Goal: Communication & Community: Answer question/provide support

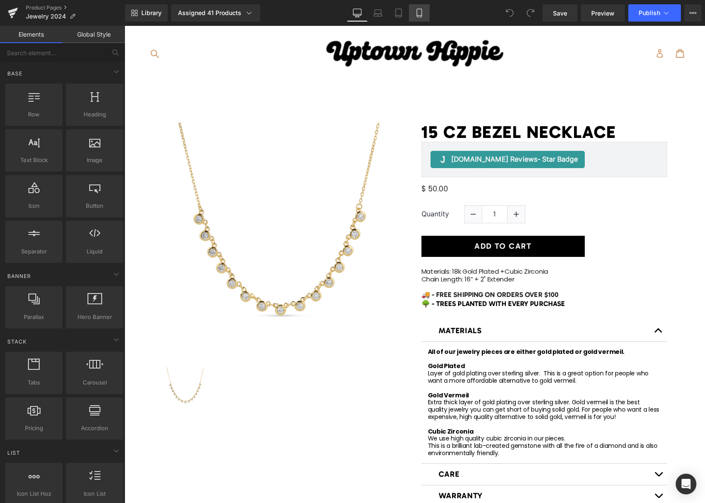
click at [414, 12] on link "Mobile" at bounding box center [419, 12] width 21 height 17
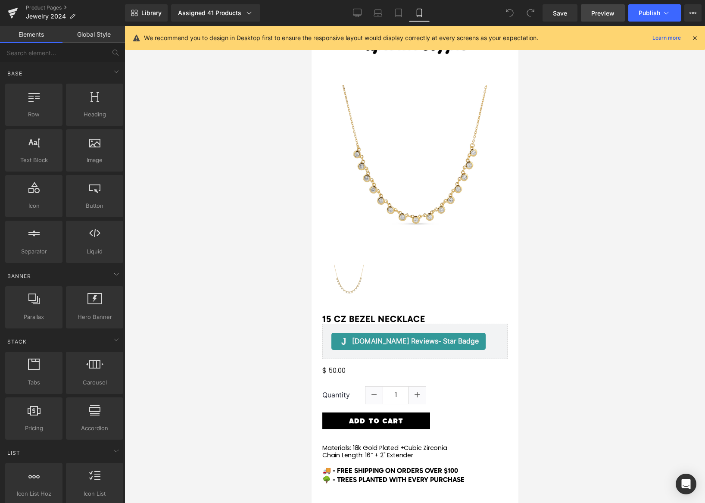
click at [602, 14] on span "Preview" at bounding box center [602, 13] width 23 height 9
click at [684, 479] on icon "Open Intercom Messenger" at bounding box center [685, 483] width 10 height 11
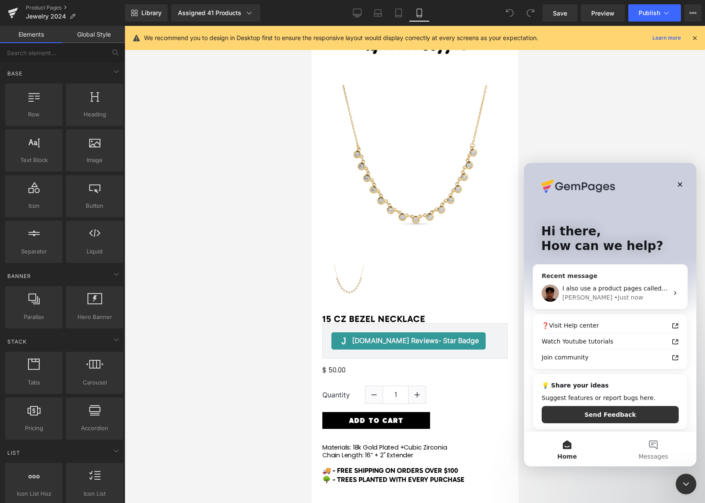
click at [621, 299] on div "Kyle • Just now" at bounding box center [615, 297] width 106 height 9
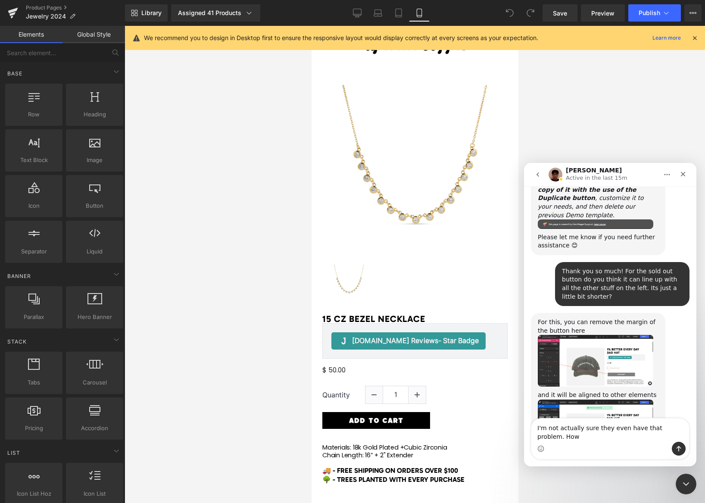
scroll to position [5065, 0]
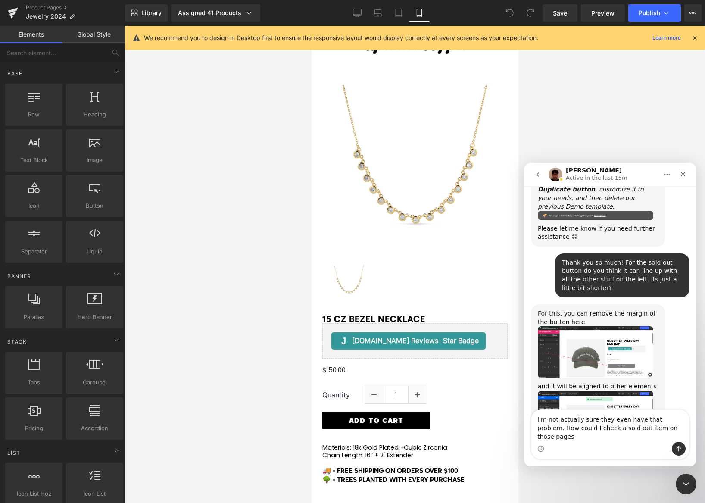
type textarea "I'm not actually sure they even have that problem. How could I check a sold out…"
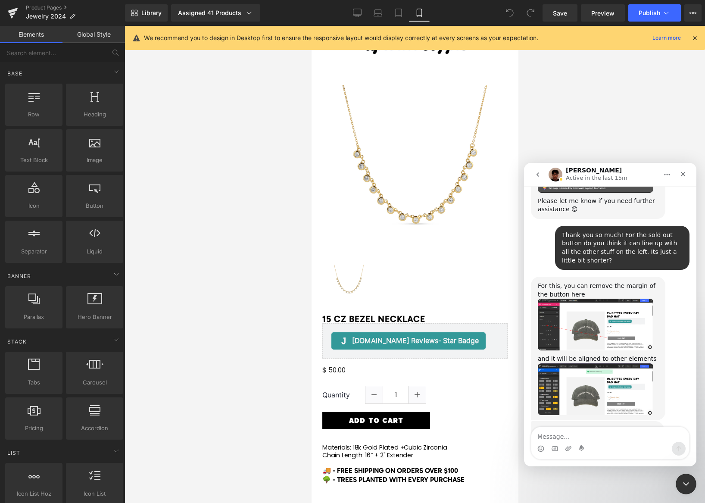
click at [220, 15] on div at bounding box center [352, 238] width 705 height 477
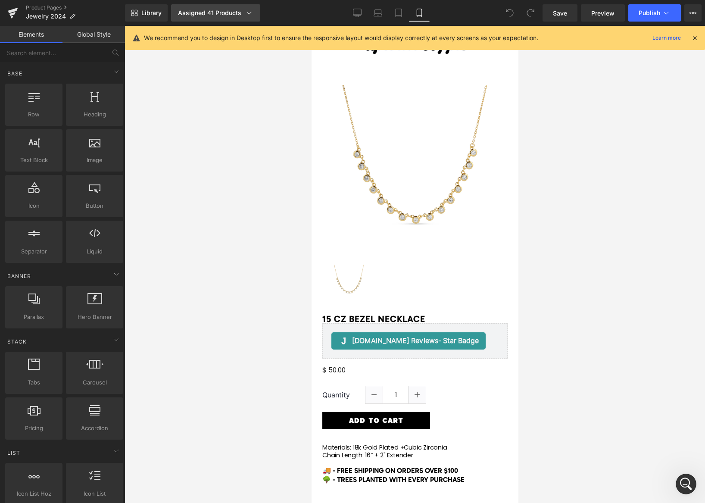
click at [216, 11] on div "Assigned 41 Products" at bounding box center [215, 13] width 75 height 9
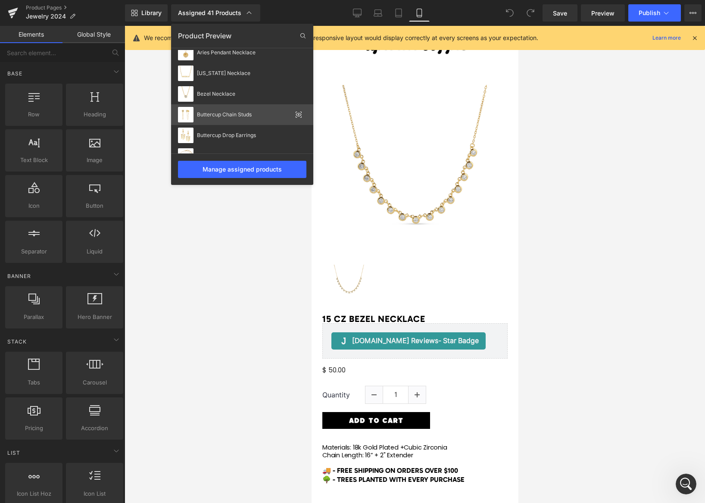
scroll to position [129, 0]
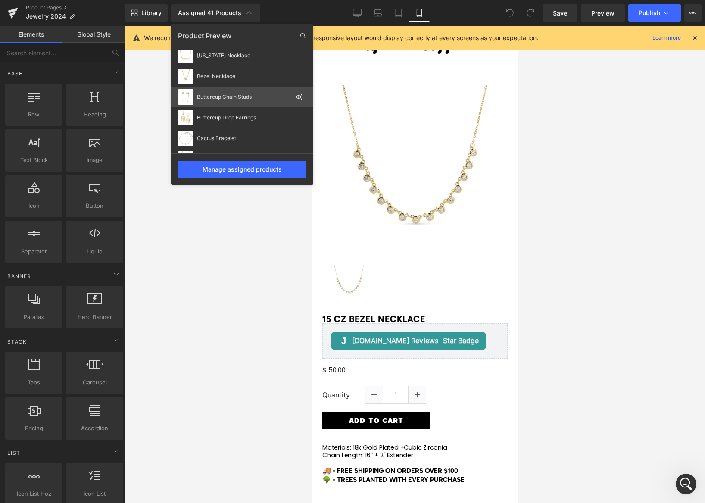
click at [239, 103] on div "Buttercup Chain Studs" at bounding box center [242, 97] width 142 height 21
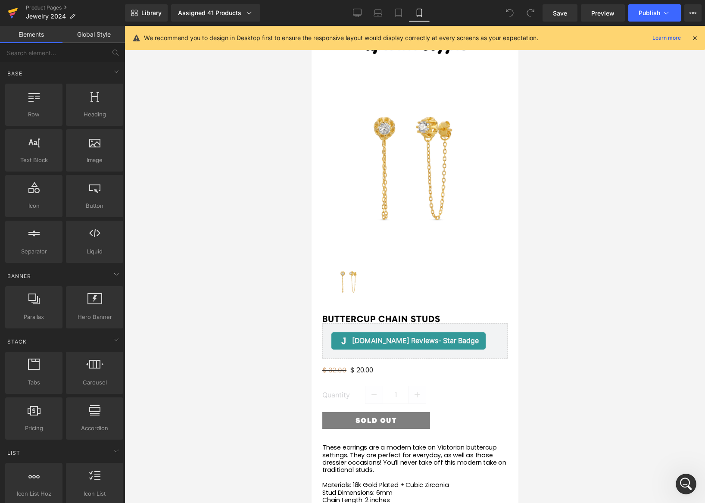
click at [12, 13] on icon at bounding box center [12, 14] width 6 height 4
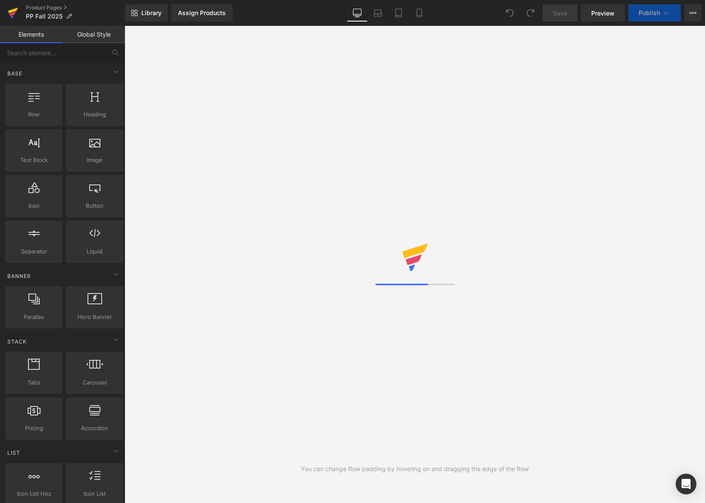
click at [14, 11] on icon at bounding box center [13, 11] width 10 height 6
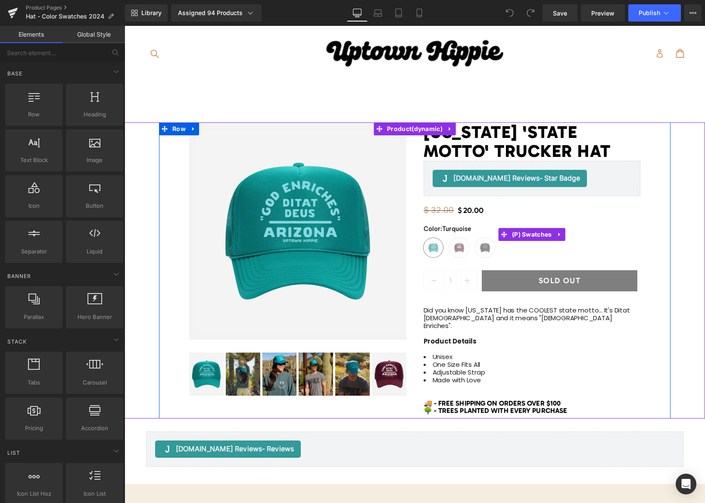
drag, startPoint x: 460, startPoint y: 247, endPoint x: 466, endPoint y: 248, distance: 6.5
click at [460, 247] on span "Maroon" at bounding box center [458, 247] width 19 height 19
click at [474, 248] on div "Color : Maroon Turquoise Maroon Black" at bounding box center [531, 240] width 217 height 33
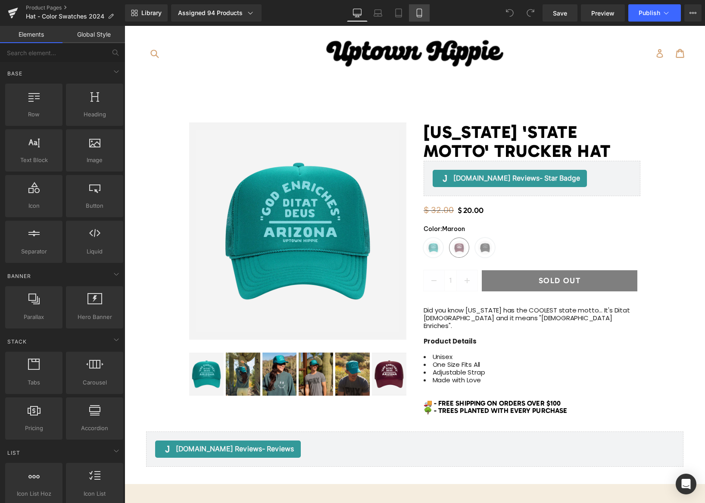
click at [422, 13] on icon at bounding box center [419, 13] width 9 height 9
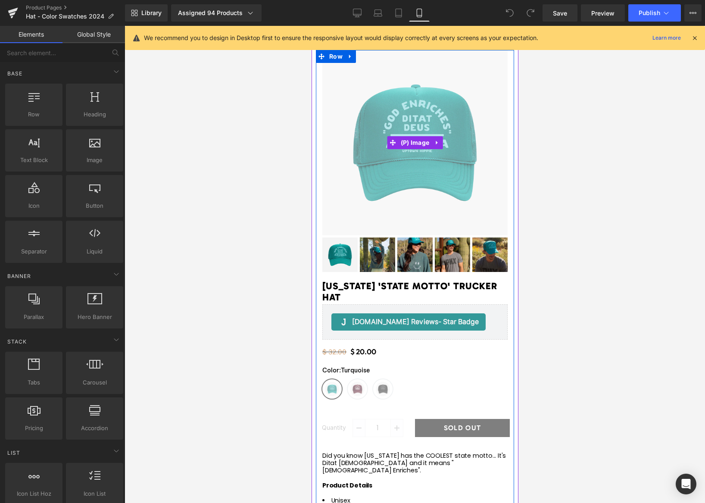
scroll to position [50, 0]
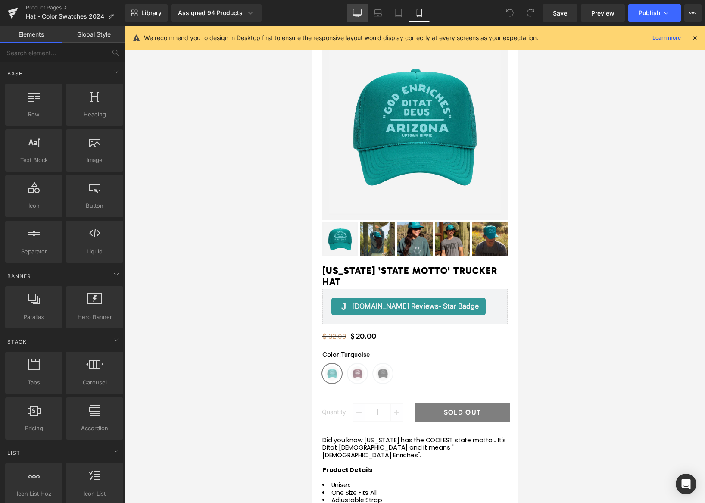
click at [360, 16] on icon at bounding box center [357, 13] width 9 height 9
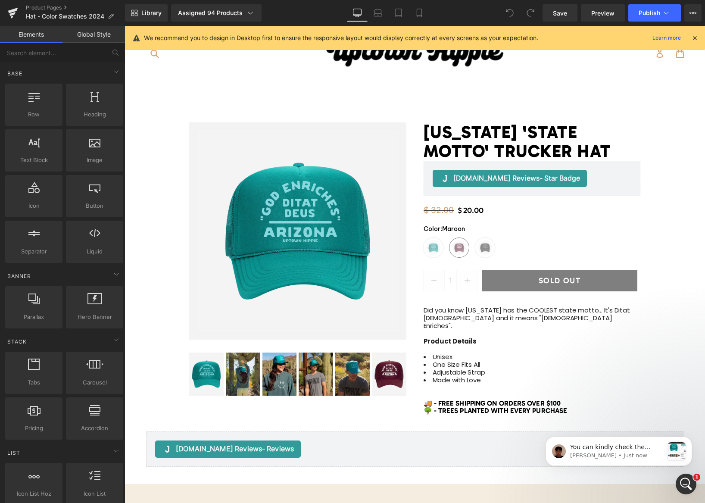
scroll to position [0, 0]
click at [645, 453] on p "Kyle • Just now" at bounding box center [616, 455] width 93 height 8
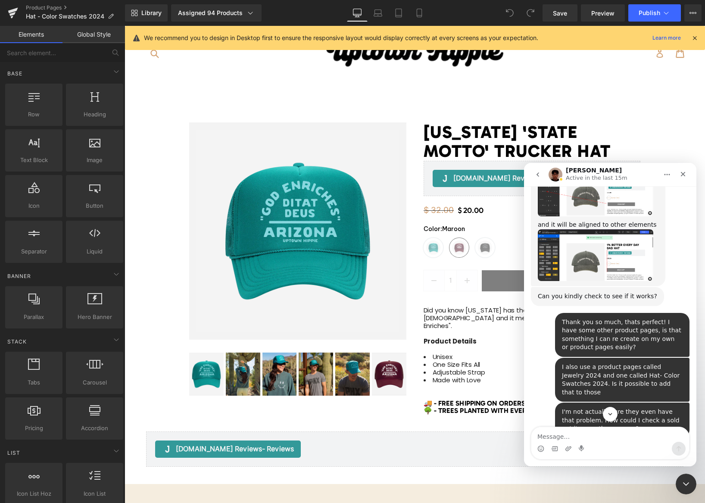
scroll to position [5227, 0]
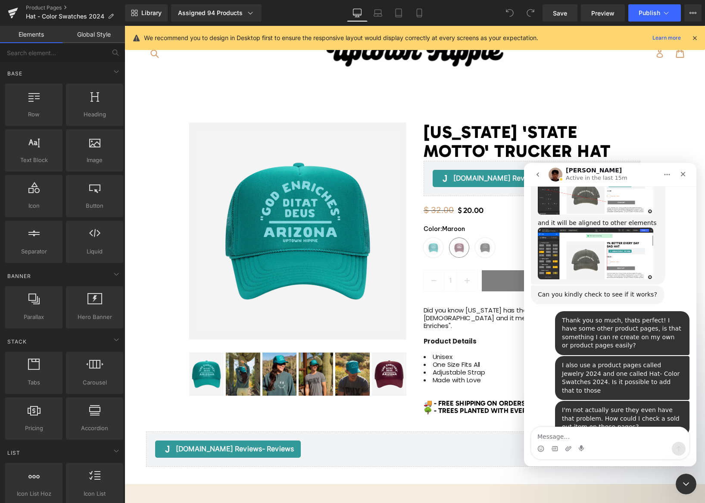
click at [616, 432] on textarea "Message…" at bounding box center [610, 434] width 158 height 15
type textarea "H"
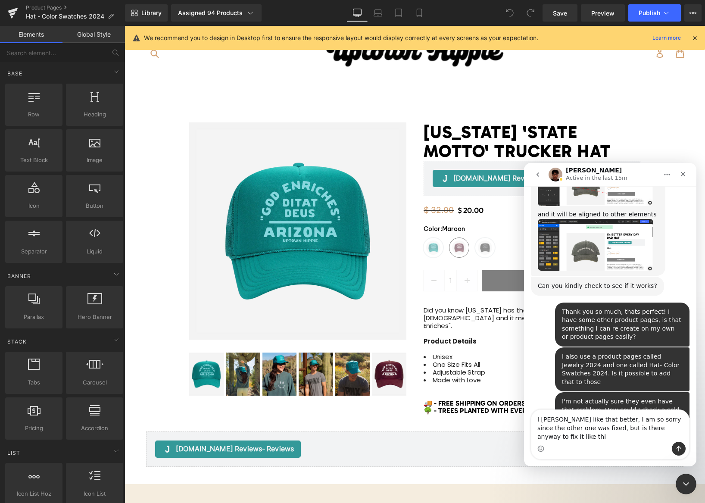
scroll to position [5244, 0]
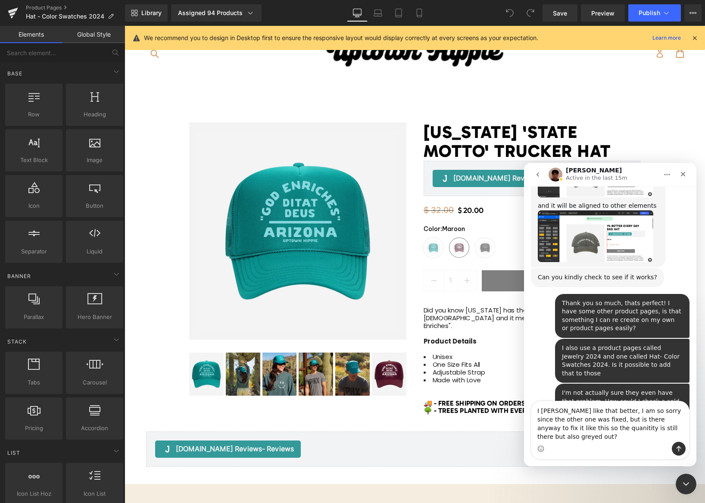
type textarea "I [PERSON_NAME] like that better, I am so sorry since the other one was fixed, …"
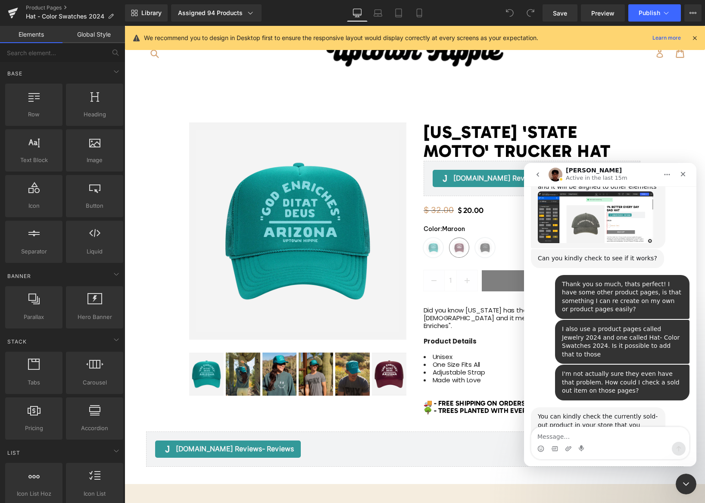
scroll to position [5263, 0]
drag, startPoint x: 57, startPoint y: 274, endPoint x: 319, endPoint y: 6, distance: 374.3
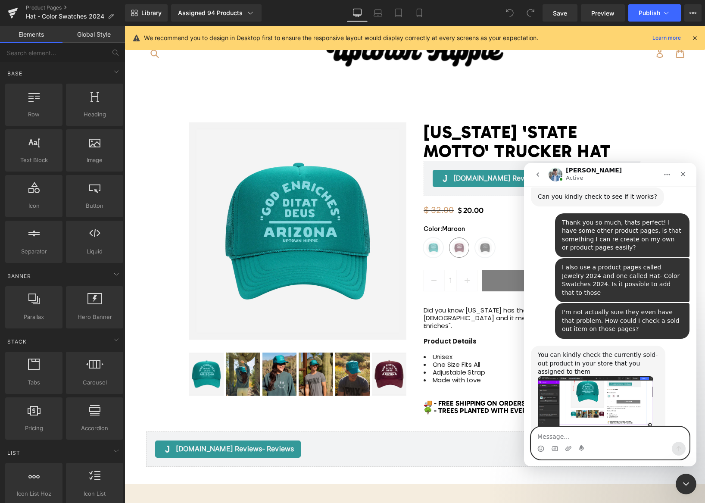
scroll to position [5326, 0]
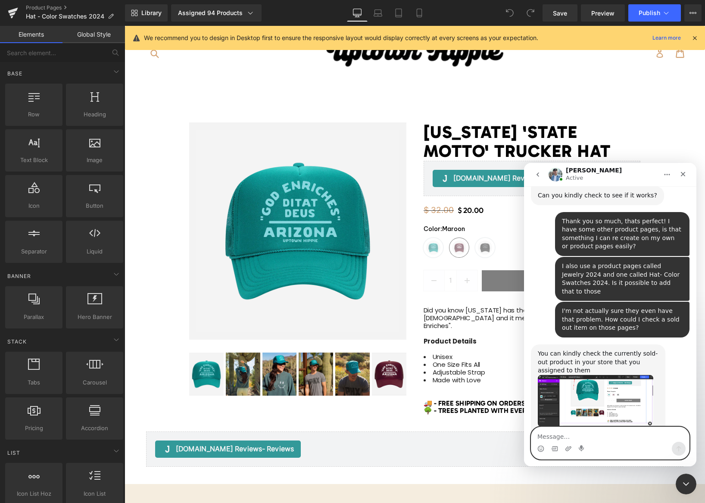
click at [563, 438] on textarea "Message…" at bounding box center [610, 434] width 158 height 15
type textarea "Hi [PERSON_NAME]! Thank you for your help:)"
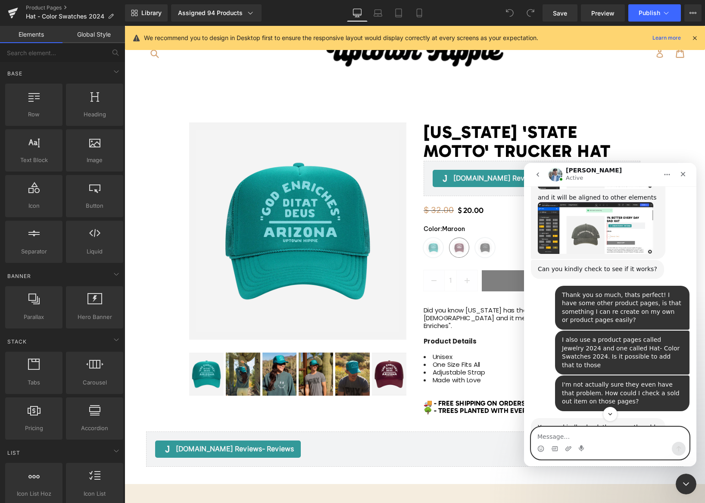
scroll to position [5250, 0]
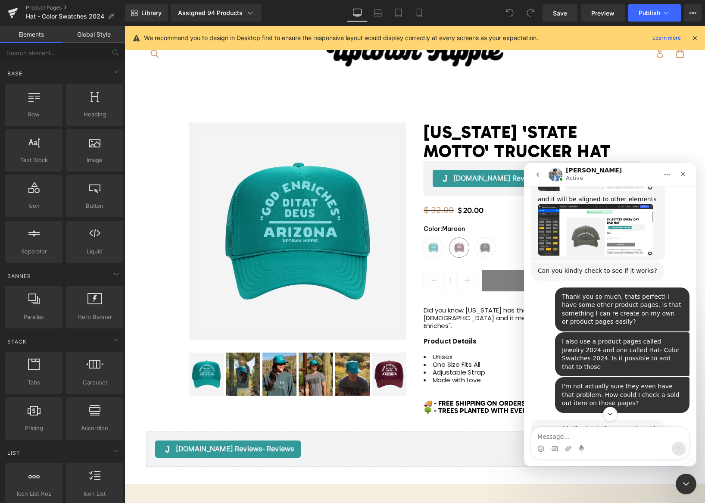
click at [604, 450] on img "Kyle says…" at bounding box center [594, 476] width 115 height 52
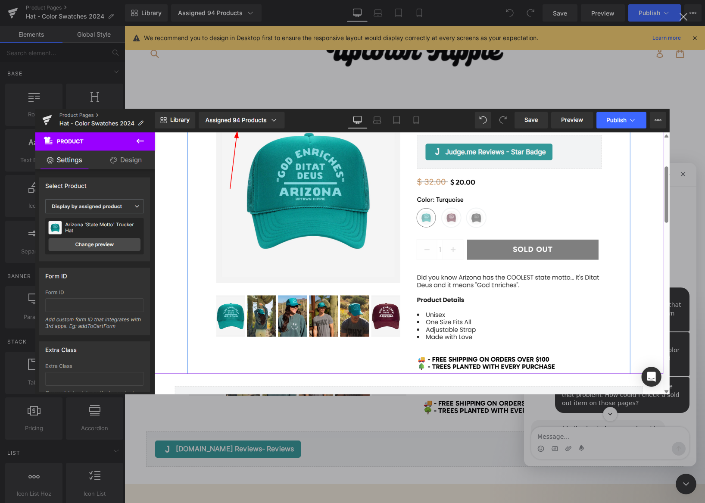
scroll to position [0, 0]
click at [622, 83] on div "Intercom messenger" at bounding box center [352, 251] width 705 height 503
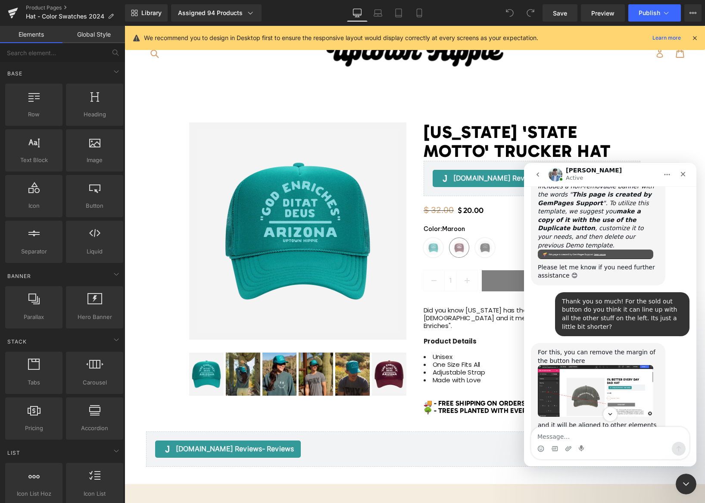
scroll to position [4984, 0]
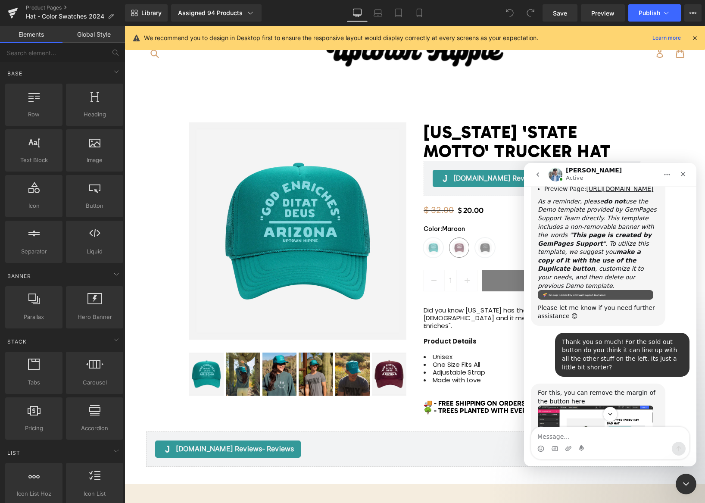
click at [632, 470] on img "Kyle says…" at bounding box center [594, 496] width 115 height 52
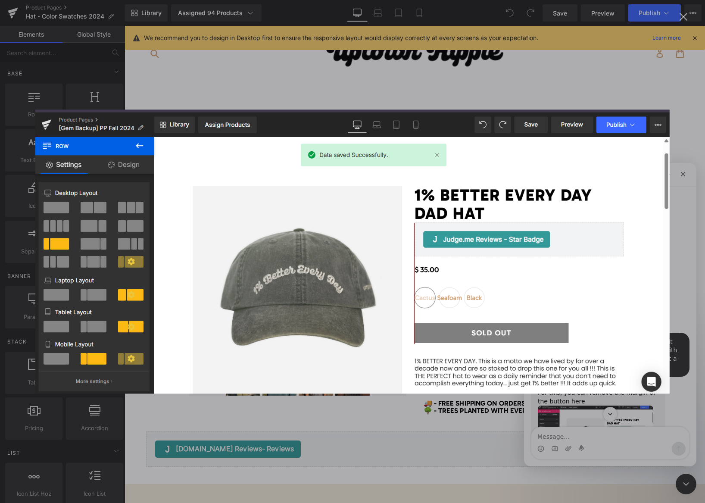
click at [584, 443] on div "Intercom messenger" at bounding box center [352, 251] width 705 height 503
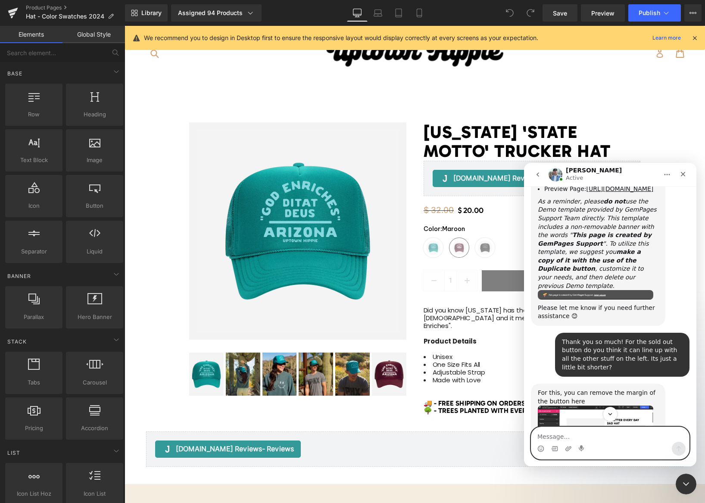
click at [561, 432] on textarea "Message…" at bounding box center [610, 434] width 158 height 15
type textarea "Yes, like this photo"
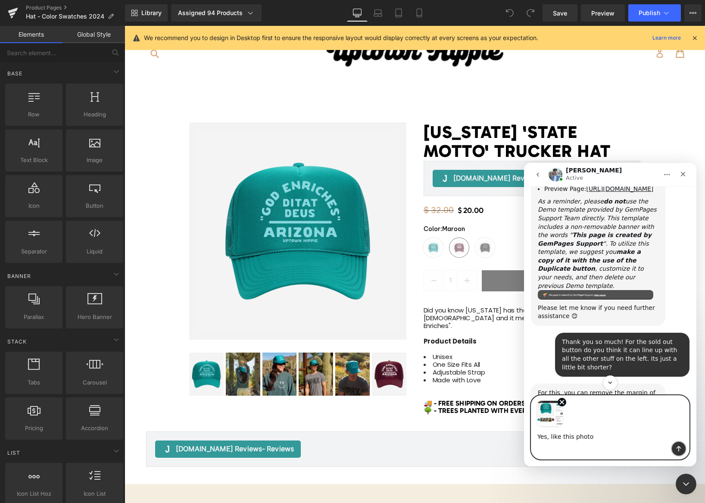
drag, startPoint x: 678, startPoint y: 447, endPoint x: 656, endPoint y: 444, distance: 21.7
click at [677, 447] on icon "Send a message…" at bounding box center [678, 448] width 7 height 7
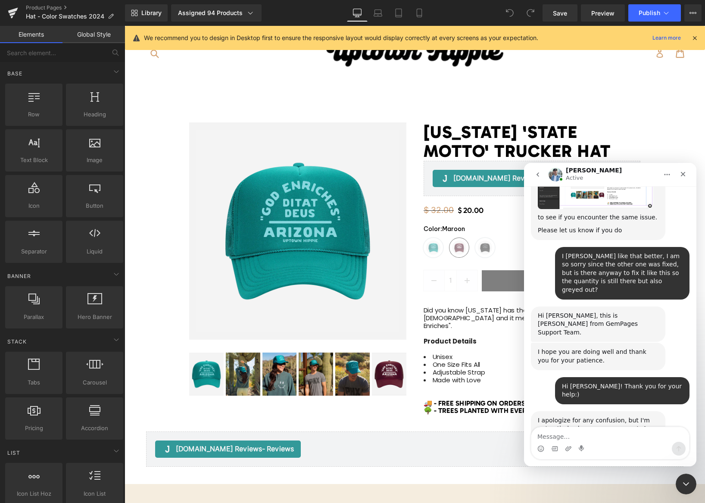
scroll to position [5546, 0]
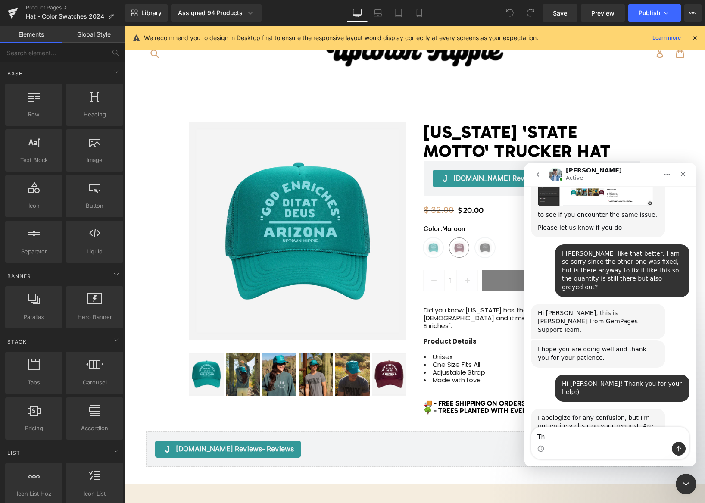
type textarea "T"
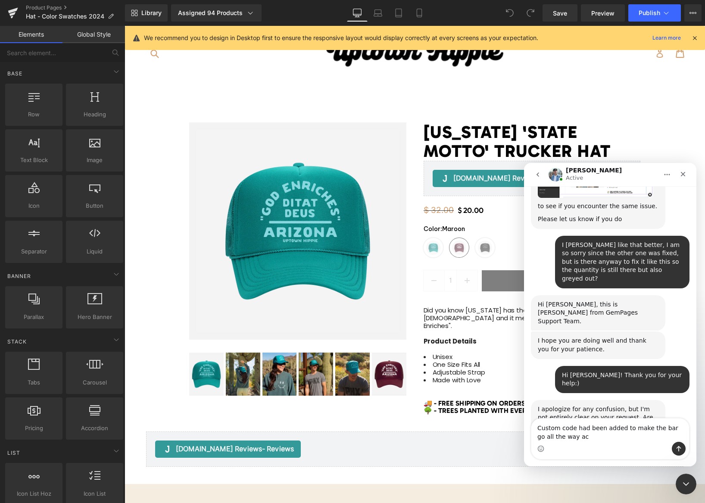
click at [657, 427] on textarea "Custom code had been added to make the bar go all the way ac" at bounding box center [610, 429] width 158 height 23
click at [605, 438] on textarea "Custom code had been added to make the sold out bar go all the way ac" at bounding box center [610, 429] width 158 height 23
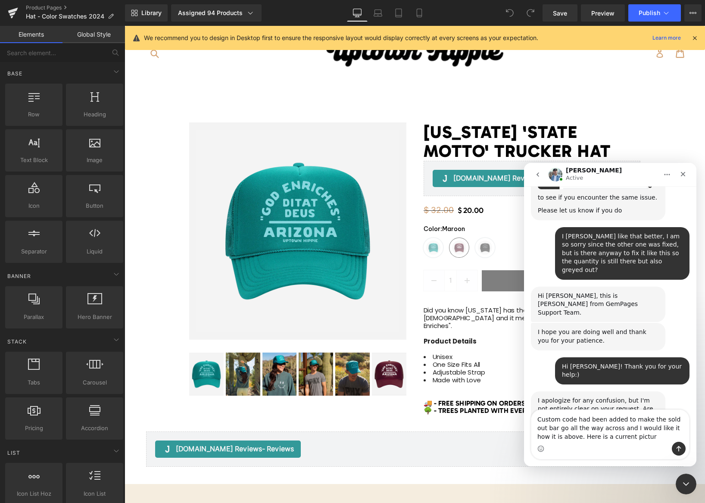
type textarea "Custom code had been added to make the sold out bar go all the way across and I…"
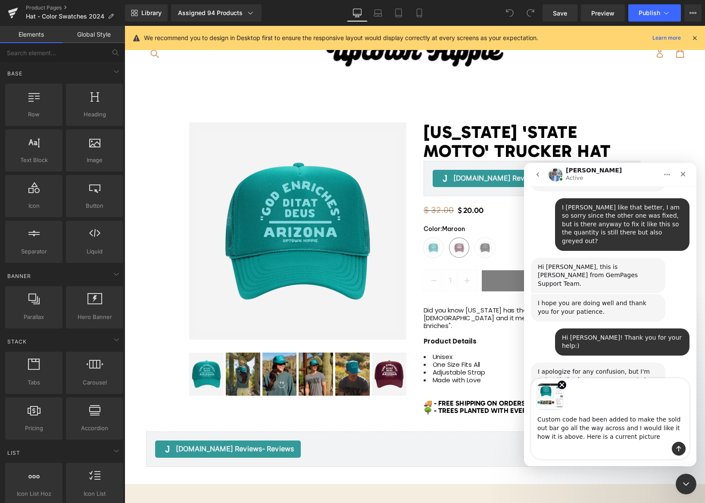
scroll to position [5594, 0]
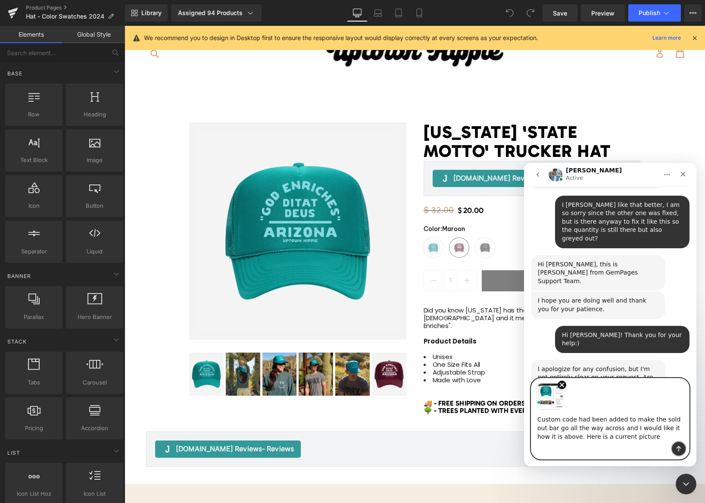
click at [674, 444] on button "Send a message…" at bounding box center [678, 448] width 14 height 14
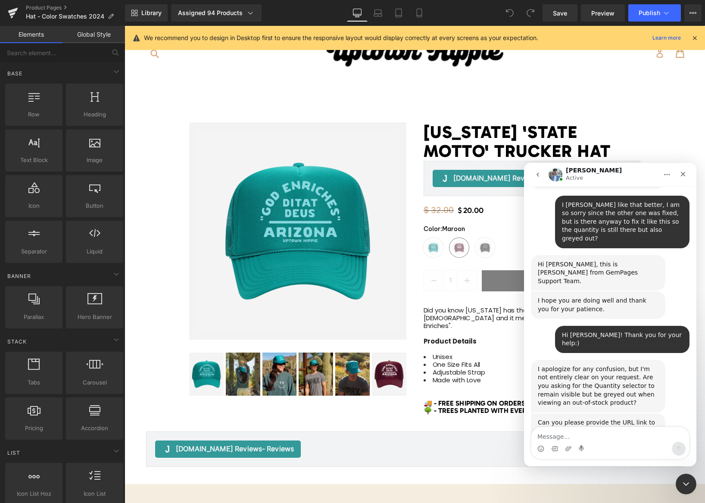
click at [6, 12] on div at bounding box center [352, 238] width 705 height 477
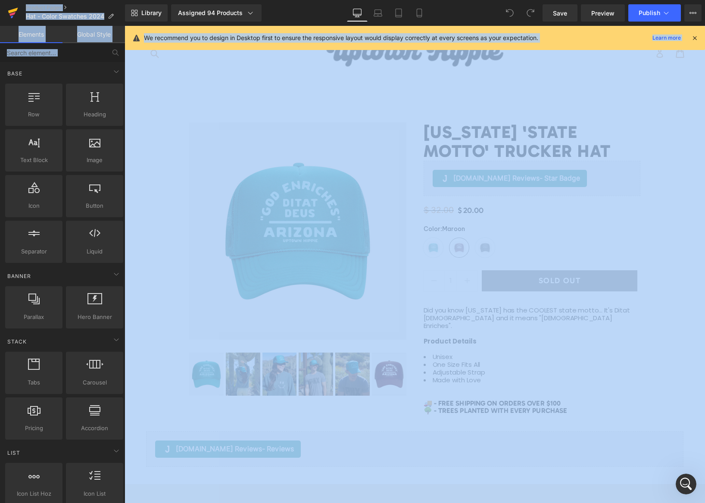
click at [10, 12] on icon at bounding box center [13, 11] width 10 height 6
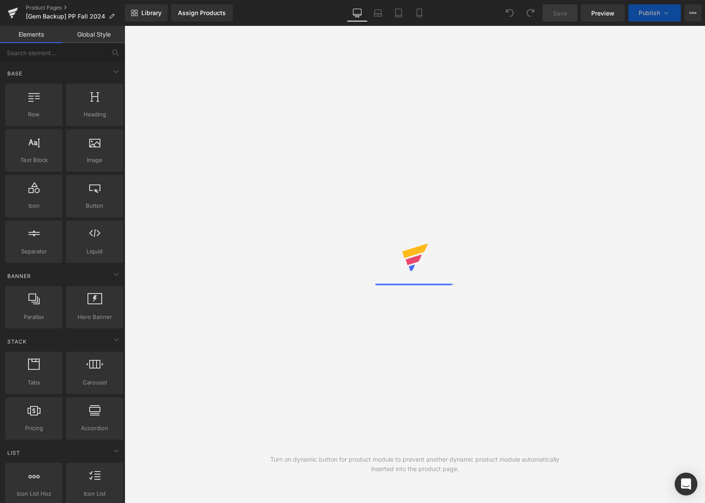
click at [683, 484] on icon "Open Intercom Messenger" at bounding box center [685, 483] width 10 height 11
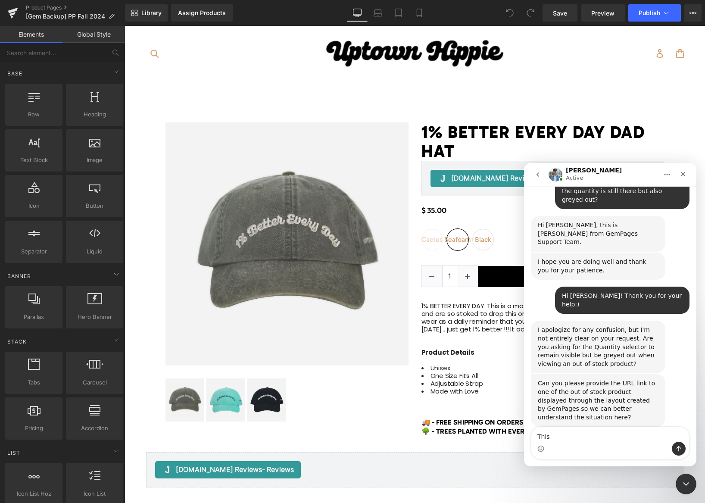
scroll to position [5647, 0]
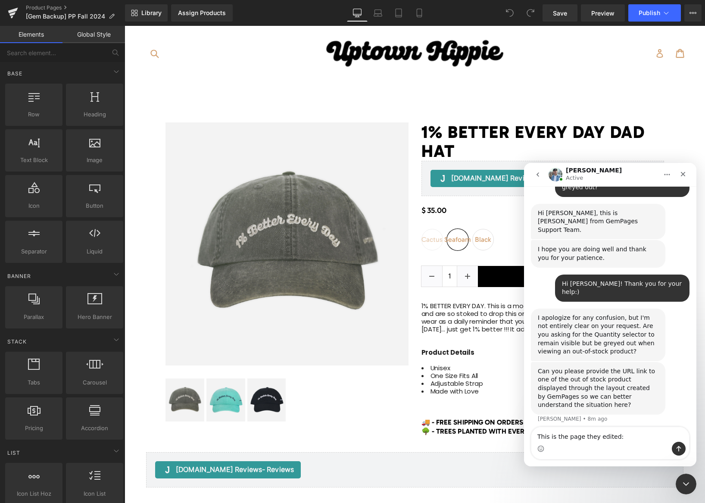
type textarea "This is the page they edited: [URL][DOMAIN_NAME][DOMAIN_NAME]"
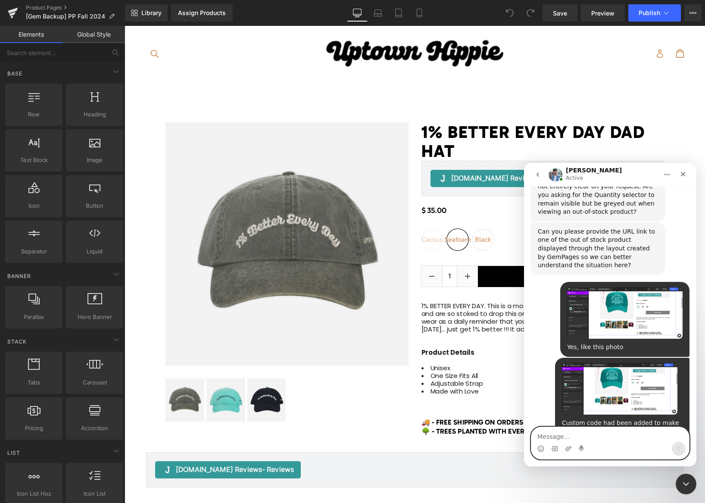
scroll to position [5790, 0]
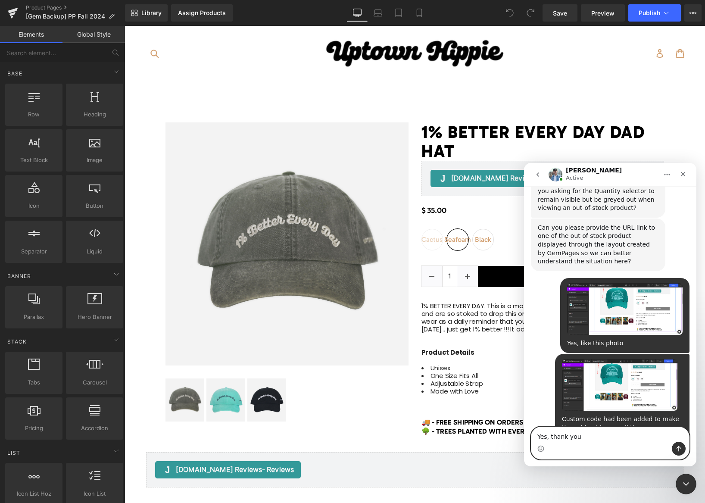
type textarea "Yes, thank you!"
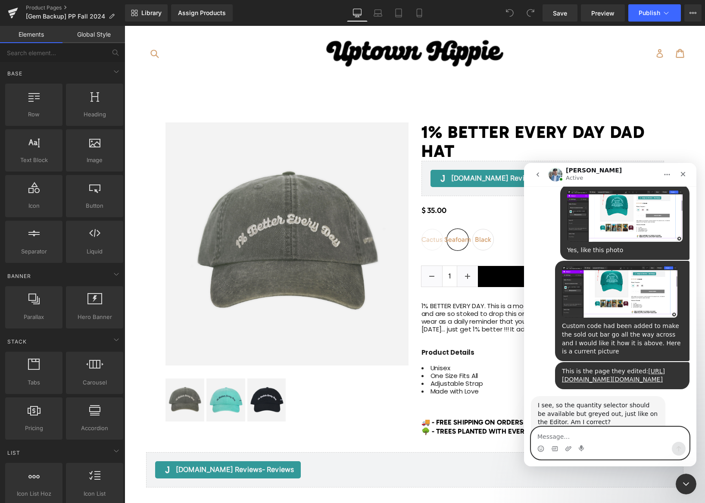
scroll to position [5887, 0]
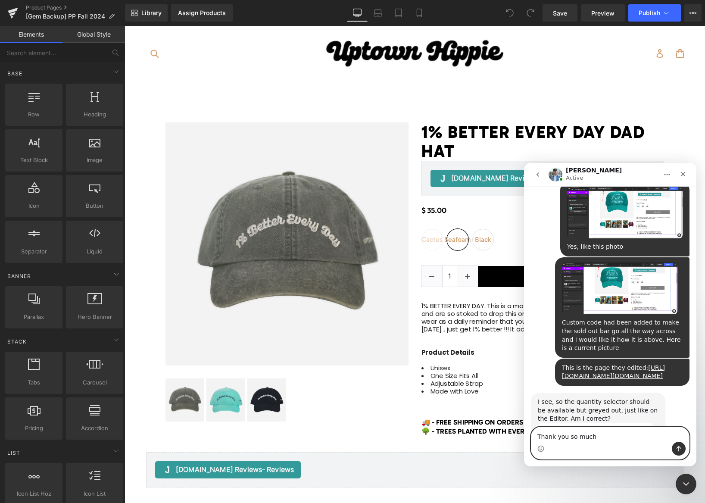
type textarea "Thank you so much!"
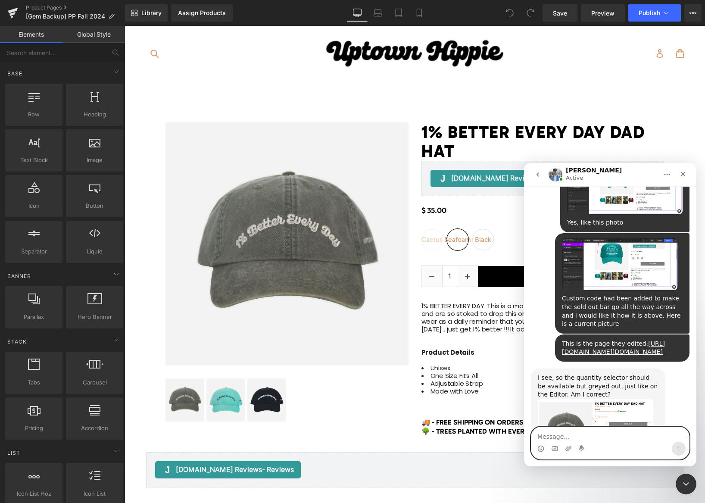
scroll to position [5912, 0]
